Goal: Task Accomplishment & Management: Complete application form

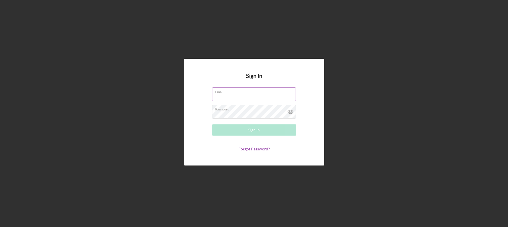
click at [252, 97] on input "Email" at bounding box center [254, 94] width 84 height 13
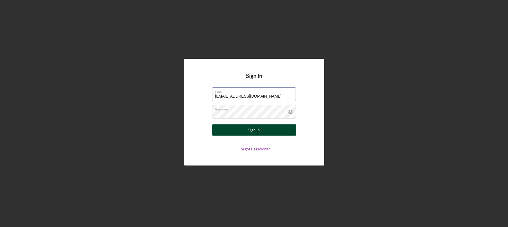
type input "[EMAIL_ADDRESS][DOMAIN_NAME]"
click at [232, 132] on button "Sign In" at bounding box center [254, 130] width 84 height 11
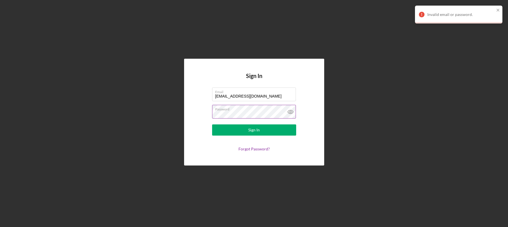
click at [289, 111] on icon at bounding box center [290, 112] width 14 height 14
click at [252, 131] on div "Sign In" at bounding box center [253, 130] width 11 height 11
click at [212, 125] on button "Sign In" at bounding box center [254, 130] width 84 height 11
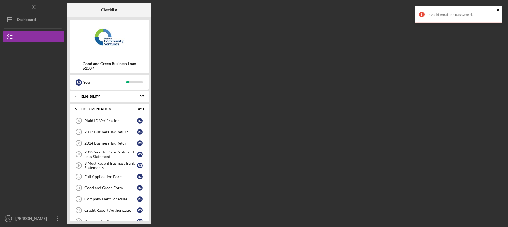
click at [498, 10] on icon "close" at bounding box center [497, 10] width 3 height 3
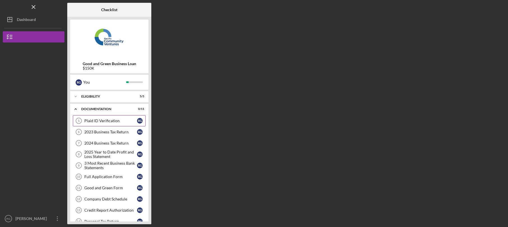
click at [127, 123] on div "Plaid ID Verification" at bounding box center [110, 121] width 53 height 4
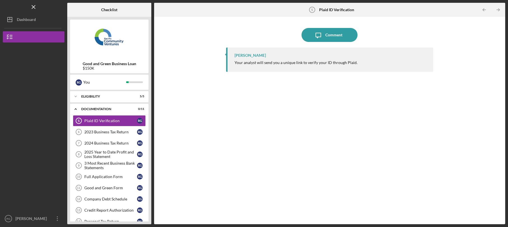
click at [287, 64] on div "Your analyst will send you a unique link to verify your ID through Plaid." at bounding box center [295, 62] width 123 height 4
click at [273, 60] on div "[PERSON_NAME] Your analyst will send you a unique link to verify your ID throug…" at bounding box center [329, 60] width 207 height 24
click at [110, 133] on div "2023 Business Tax Return" at bounding box center [110, 132] width 53 height 4
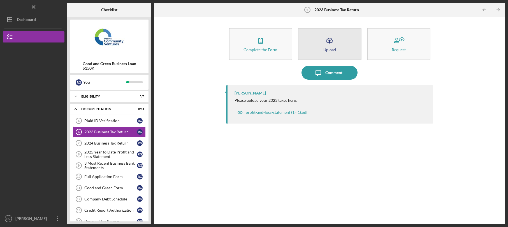
click at [332, 52] on div "Upload" at bounding box center [329, 50] width 13 height 4
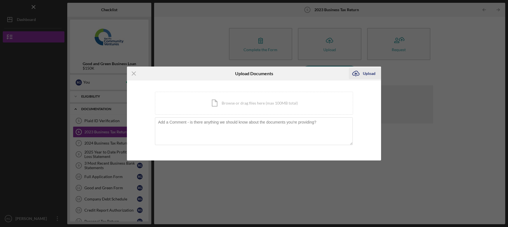
click at [364, 74] on div "Upload" at bounding box center [369, 73] width 13 height 11
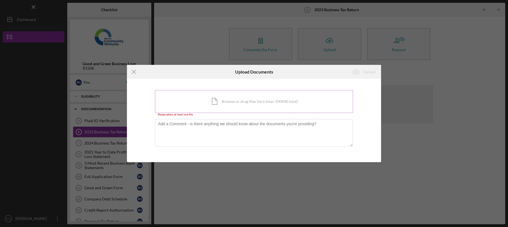
click at [230, 105] on div "Icon/Document Browse or drag files here (max 100MB total) Tap to choose files o…" at bounding box center [254, 101] width 198 height 23
click at [132, 71] on line at bounding box center [134, 72] width 4 height 4
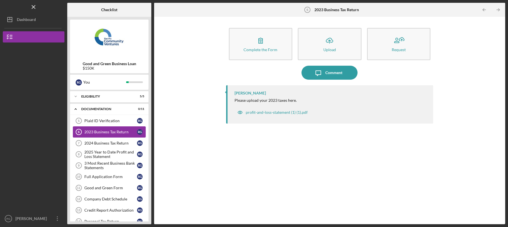
click at [119, 131] on div "2023 Business Tax Return" at bounding box center [110, 132] width 53 height 4
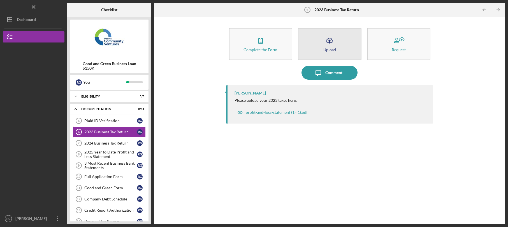
click at [335, 43] on icon "Icon/Upload" at bounding box center [329, 41] width 14 height 14
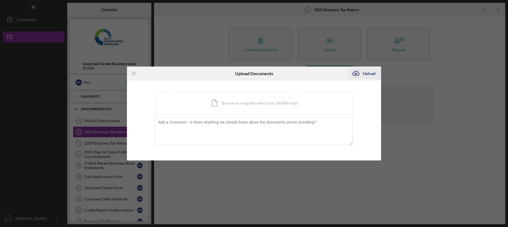
click at [364, 73] on div "Upload" at bounding box center [369, 73] width 13 height 11
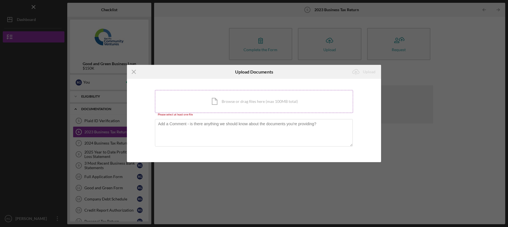
click at [207, 101] on div "Icon/Document Browse or drag files here (max 100MB total) Tap to choose files o…" at bounding box center [254, 101] width 198 height 23
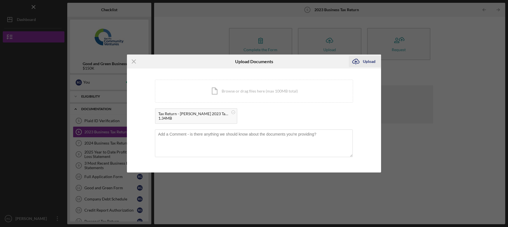
click at [371, 62] on div "Upload" at bounding box center [369, 61] width 13 height 11
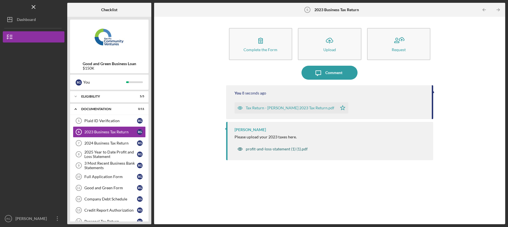
click at [271, 151] on div "profit-and-loss-statement (1) (1).pdf" at bounding box center [277, 149] width 62 height 4
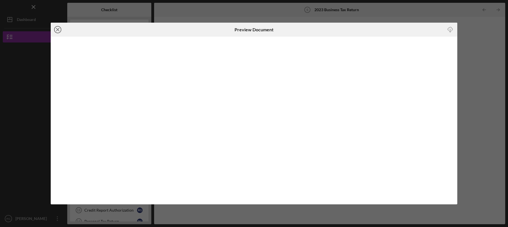
click at [59, 31] on icon "Icon/Close" at bounding box center [58, 30] width 14 height 14
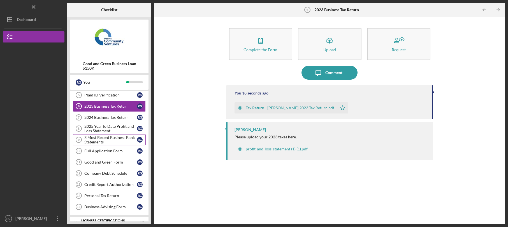
scroll to position [26, 0]
click at [119, 117] on div "2024 Business Tax Return" at bounding box center [110, 117] width 53 height 4
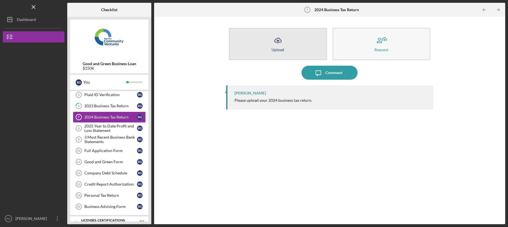
click at [289, 42] on button "Icon/Upload Upload" at bounding box center [278, 44] width 98 height 32
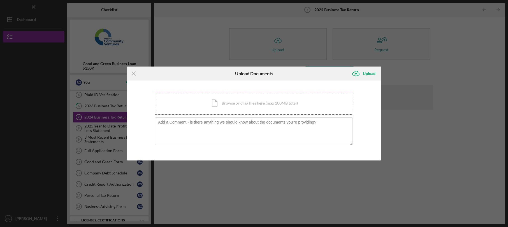
click at [228, 108] on div "Icon/Document Browse or drag files here (max 100MB total) Tap to choose files o…" at bounding box center [254, 103] width 198 height 23
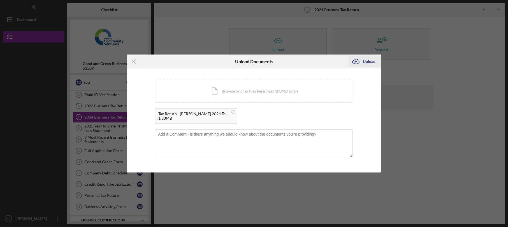
click at [376, 61] on button "Icon/Upload Upload" at bounding box center [365, 61] width 32 height 11
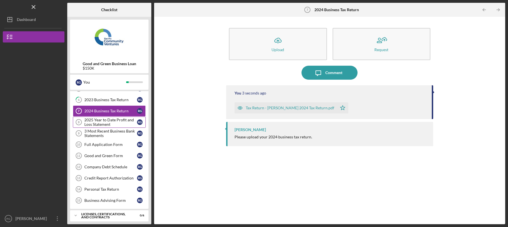
click at [119, 130] on div "Plaid ID Verification 5 Plaid ID Verification R G 6 2023 Business Tax Return R …" at bounding box center [109, 146] width 78 height 126
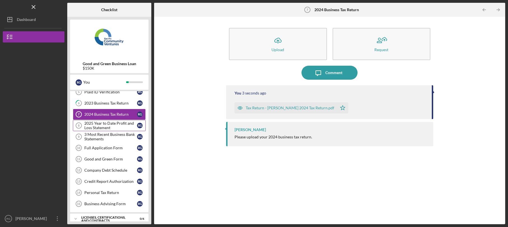
scroll to position [27, 0]
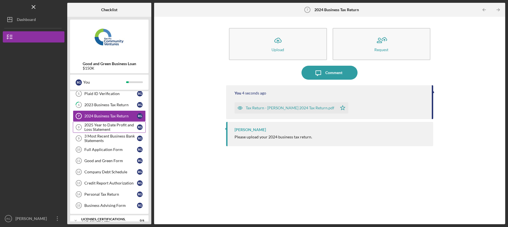
click at [117, 129] on div "2025 Year to Date Profit and Loss Statement" at bounding box center [110, 127] width 53 height 9
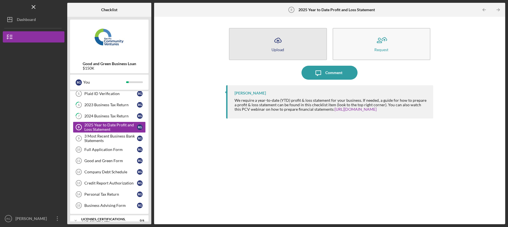
click at [283, 46] on icon "Icon/Upload" at bounding box center [278, 41] width 14 height 14
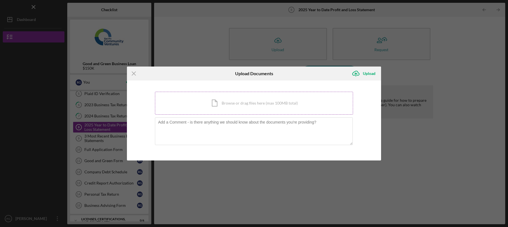
click at [236, 110] on div "Icon/Document Browse or drag files here (max 100MB total) Tap to choose files o…" at bounding box center [254, 103] width 198 height 23
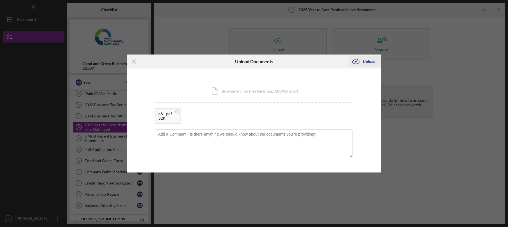
click at [370, 62] on div "Upload" at bounding box center [369, 61] width 13 height 11
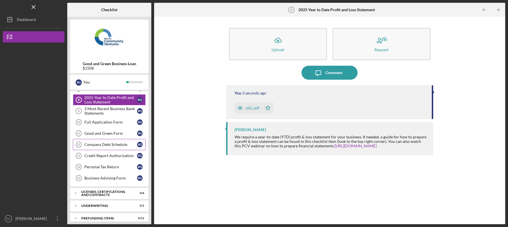
scroll to position [60, 0]
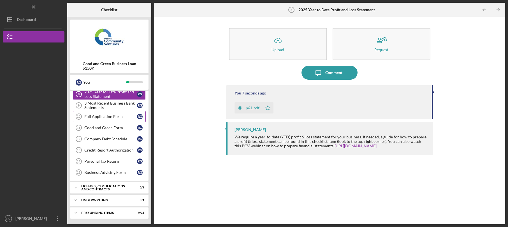
click at [106, 117] on div "Full Application Form" at bounding box center [110, 117] width 53 height 4
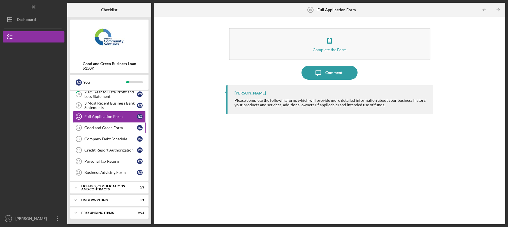
click at [102, 131] on link "Good and Green Form 11 Good and Green Form R G" at bounding box center [109, 127] width 73 height 11
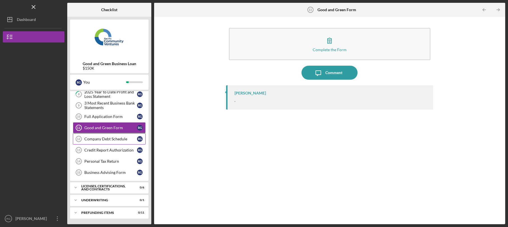
click at [98, 138] on div "Company Debt Schedule" at bounding box center [110, 139] width 53 height 4
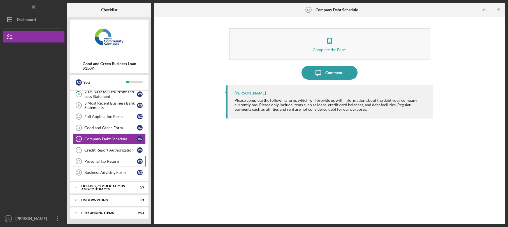
click at [99, 163] on div "Personal Tax Return" at bounding box center [110, 161] width 53 height 4
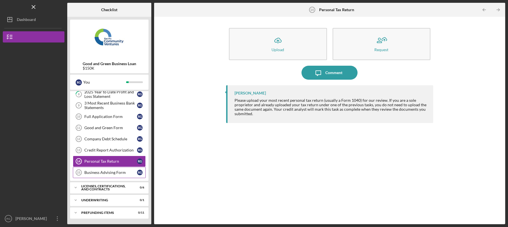
click at [99, 173] on div "Business Advising Form" at bounding box center [110, 173] width 53 height 4
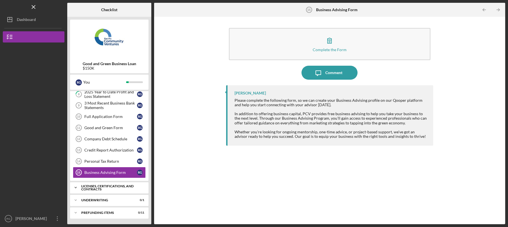
click at [99, 187] on div "Licenses, Certifications, and Contracts" at bounding box center [111, 188] width 60 height 6
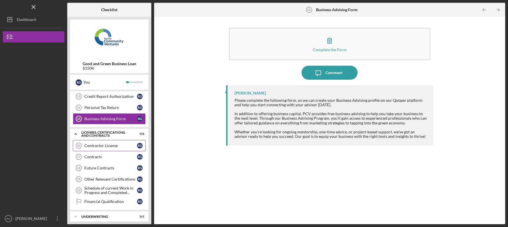
scroll to position [123, 0]
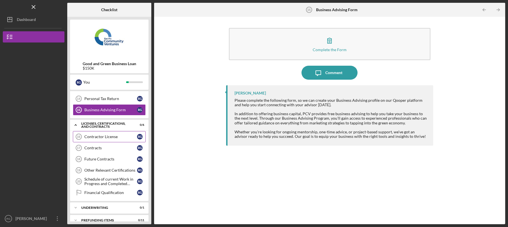
click at [107, 136] on div "Contractor License" at bounding box center [110, 137] width 53 height 4
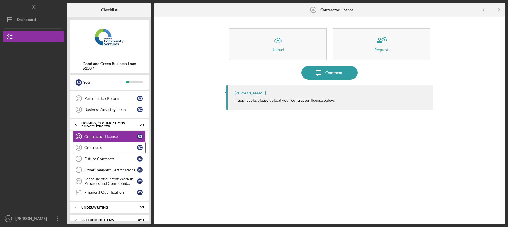
click at [100, 150] on div "Contracts" at bounding box center [110, 148] width 53 height 4
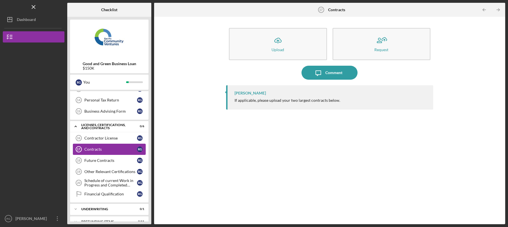
scroll to position [131, 0]
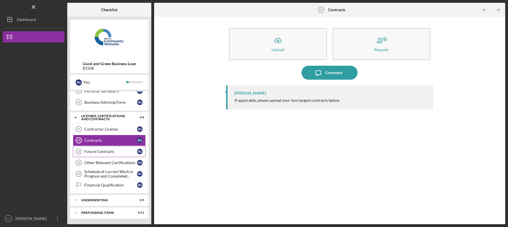
click at [101, 154] on div "Future Contracts" at bounding box center [110, 152] width 53 height 4
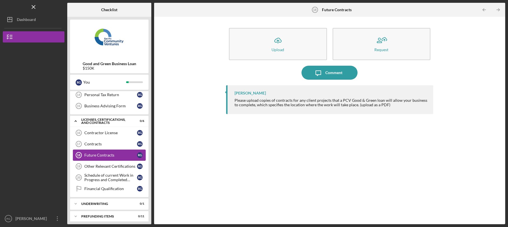
scroll to position [131, 0]
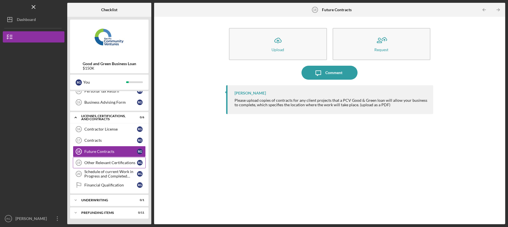
click at [103, 163] on div "Other Relevant Certifications" at bounding box center [110, 163] width 53 height 4
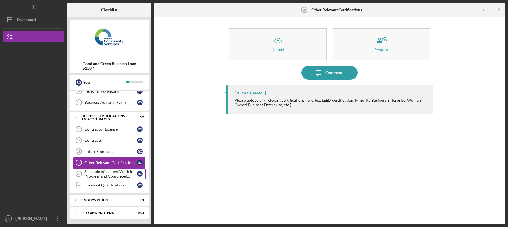
click at [98, 175] on div "Schedule of current Work in Progress and Completed Contract Schedule" at bounding box center [110, 174] width 53 height 9
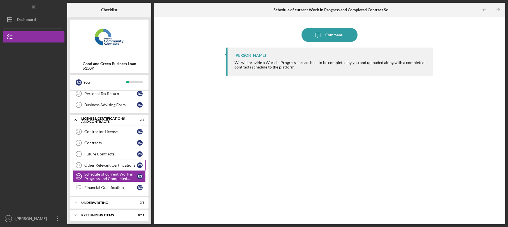
scroll to position [131, 0]
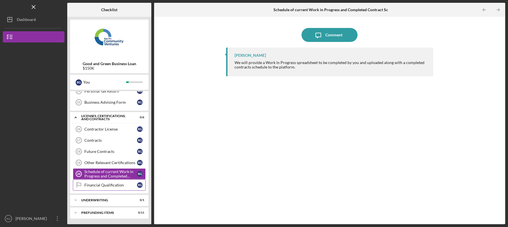
click at [104, 186] on div "Financial Qualification" at bounding box center [110, 185] width 53 height 4
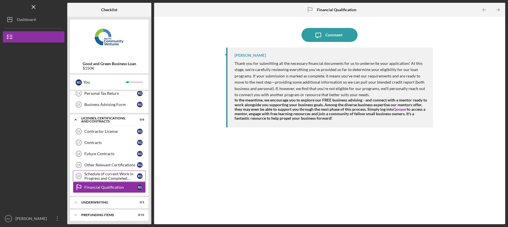
scroll to position [131, 0]
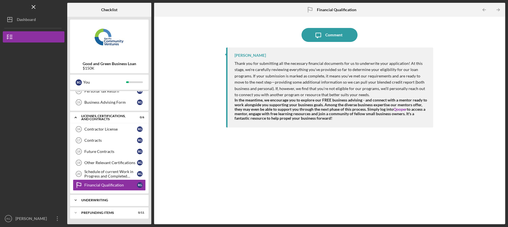
click at [102, 201] on div "Underwriting" at bounding box center [111, 200] width 60 height 3
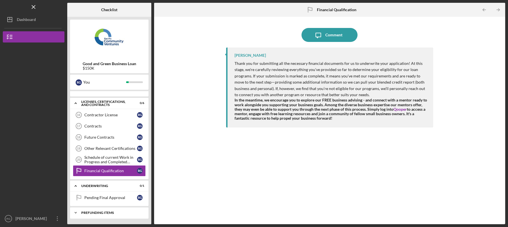
click at [110, 213] on div "Prefunding Items" at bounding box center [111, 212] width 60 height 3
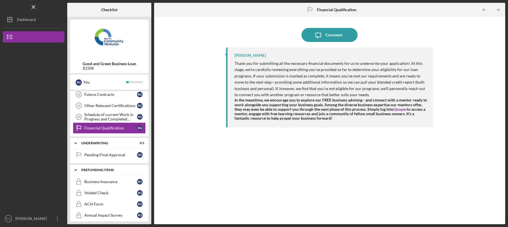
scroll to position [0, 0]
